Goal: Register for event/course

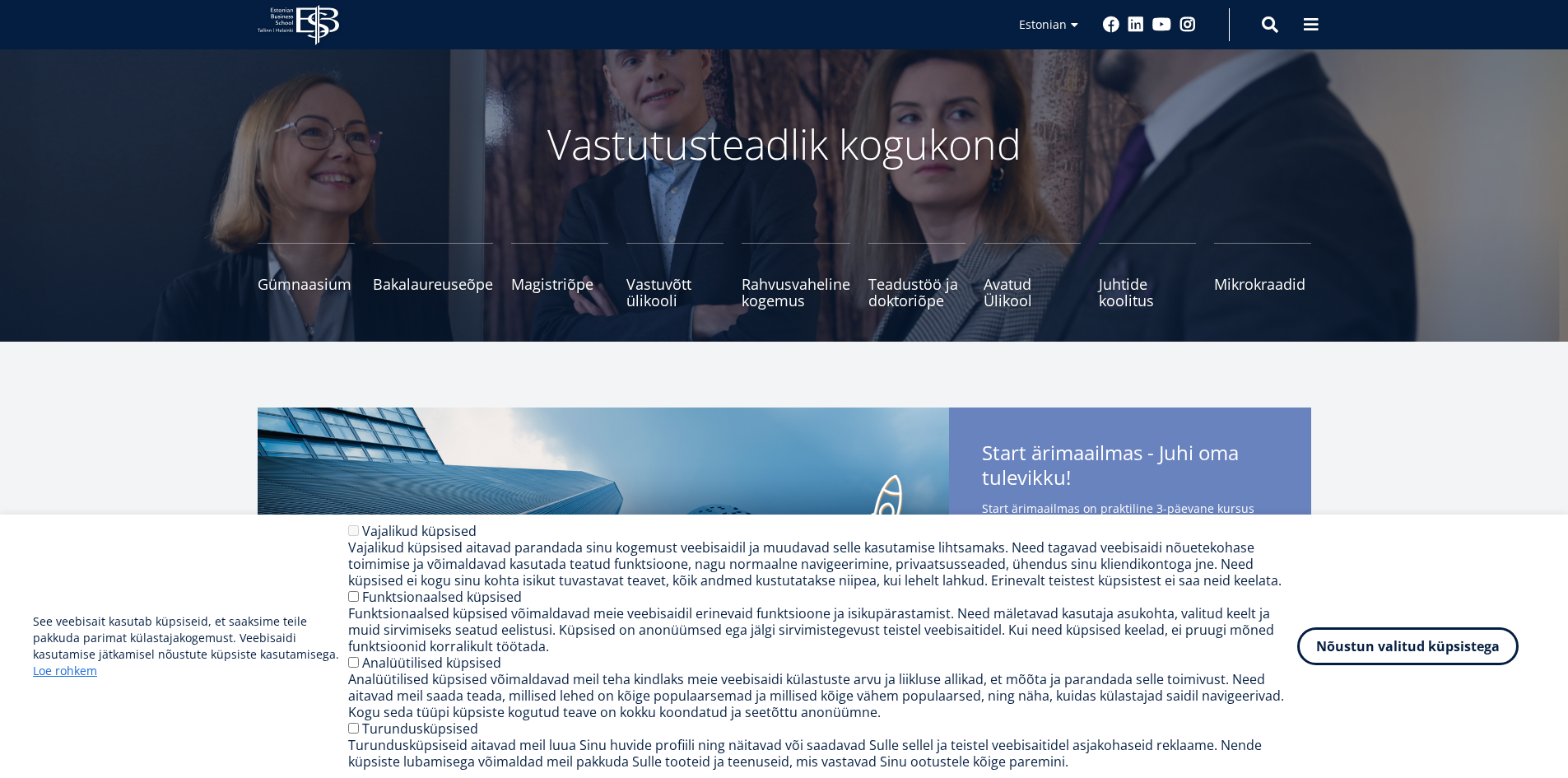
scroll to position [82, 0]
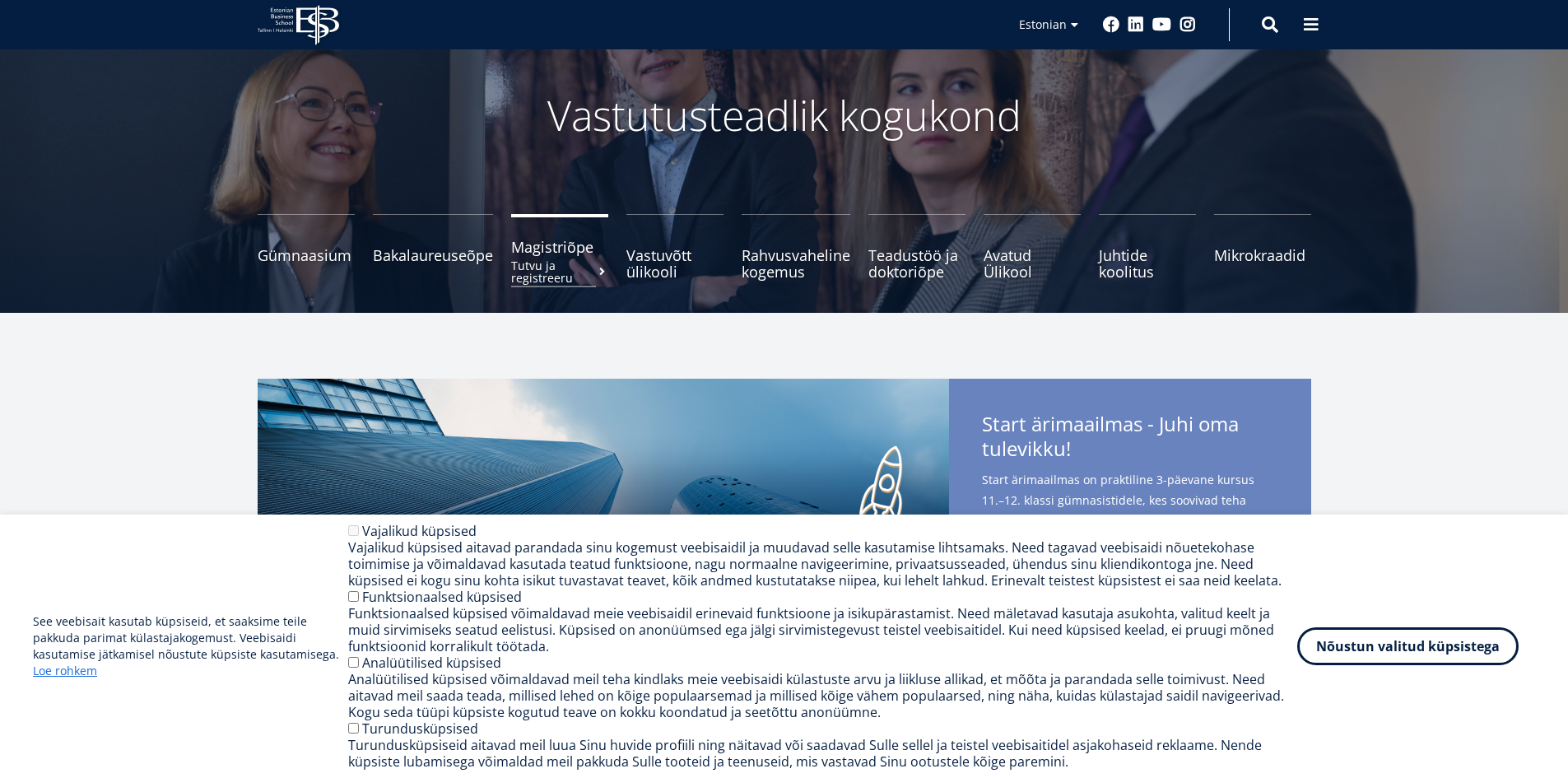
click at [556, 252] on span "Magistriõpe Tutvu ja registreeru" at bounding box center [560, 246] width 97 height 16
click at [1017, 254] on span "Avatud Ülikool Tutvu ja registreeru" at bounding box center [1032, 255] width 97 height 33
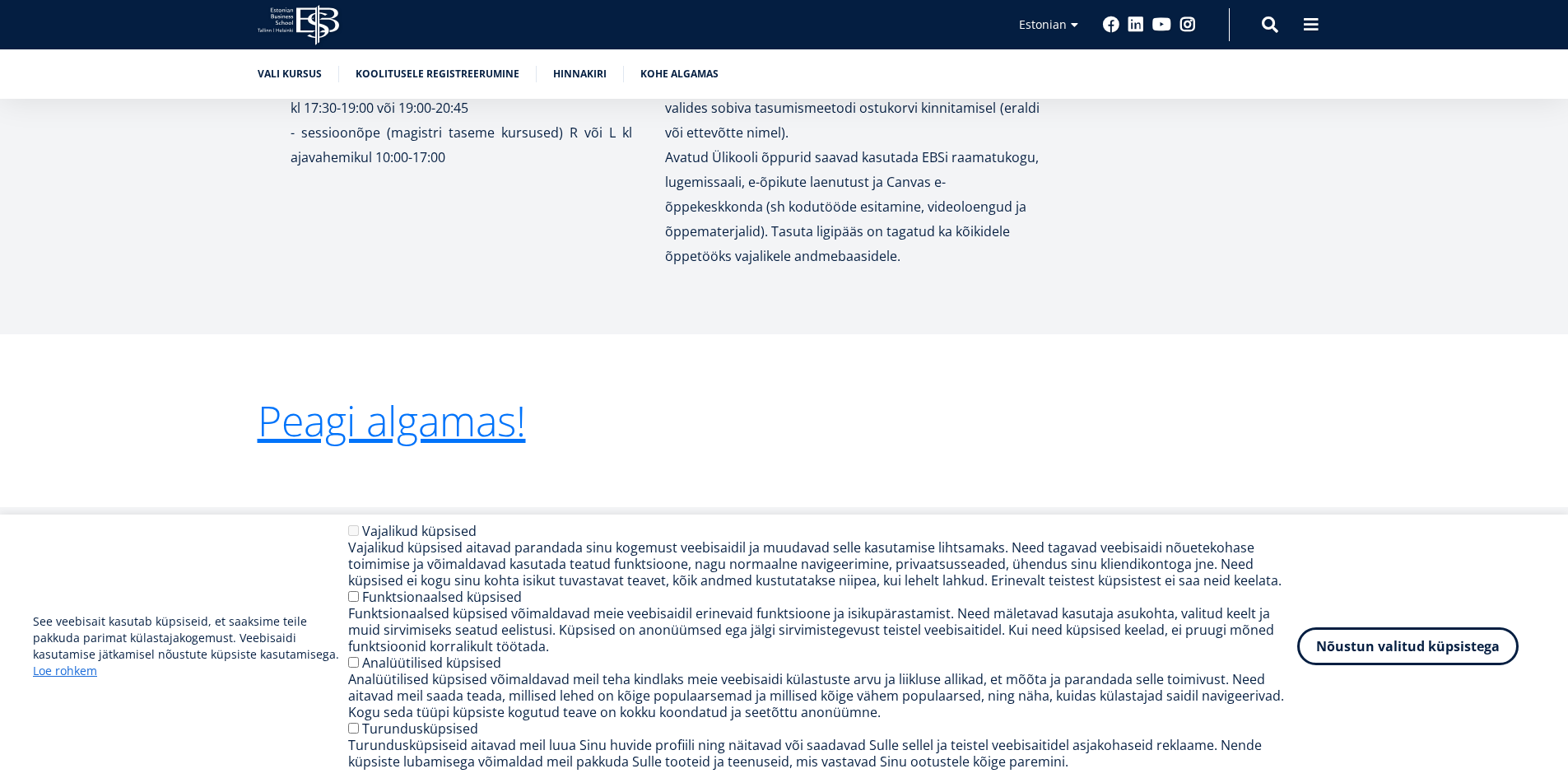
scroll to position [3129, 0]
